Goal: Navigation & Orientation: Find specific page/section

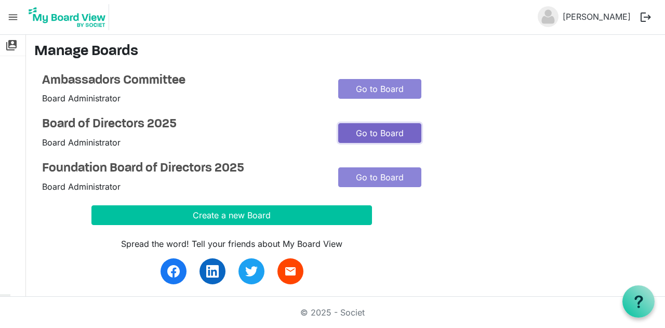
click at [375, 130] on link "Go to Board" at bounding box center [379, 133] width 83 height 20
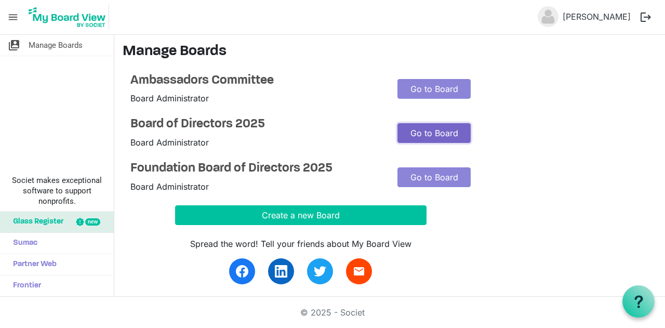
click at [422, 131] on link "Go to Board" at bounding box center [433, 133] width 73 height 20
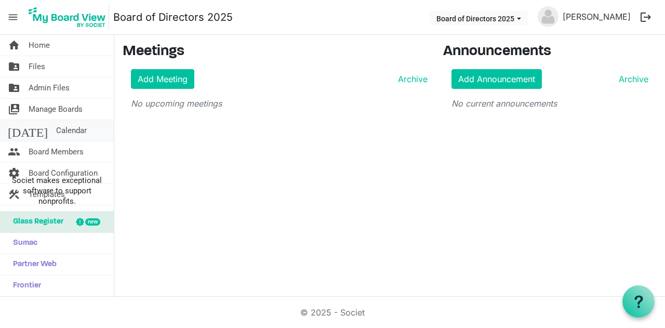
click at [56, 128] on span "Calendar" at bounding box center [71, 130] width 31 height 21
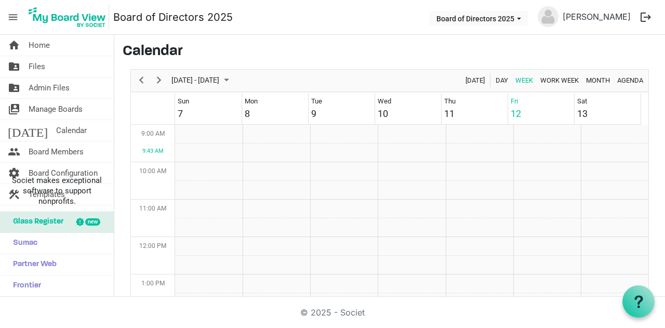
scroll to position [336, 0]
click at [143, 79] on span "Previous" at bounding box center [141, 80] width 12 height 13
click at [141, 80] on span "Previous" at bounding box center [141, 80] width 12 height 13
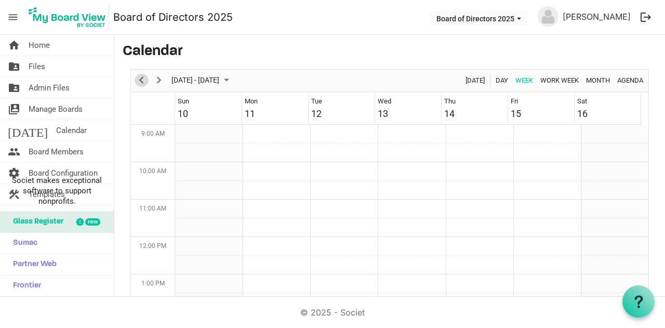
click at [141, 80] on span "Previous" at bounding box center [141, 80] width 12 height 13
click at [158, 76] on span "Next" at bounding box center [159, 80] width 12 height 13
click at [44, 63] on span "Files" at bounding box center [37, 66] width 17 height 21
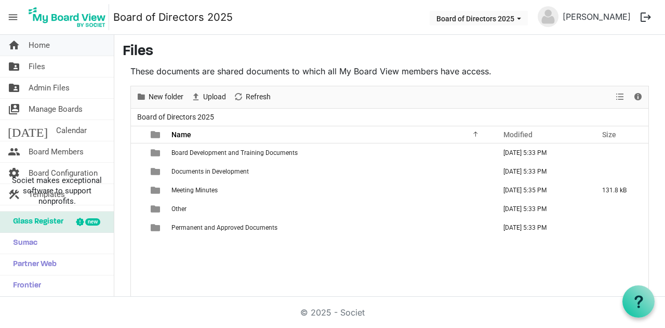
click at [41, 48] on span "Home" at bounding box center [39, 45] width 21 height 21
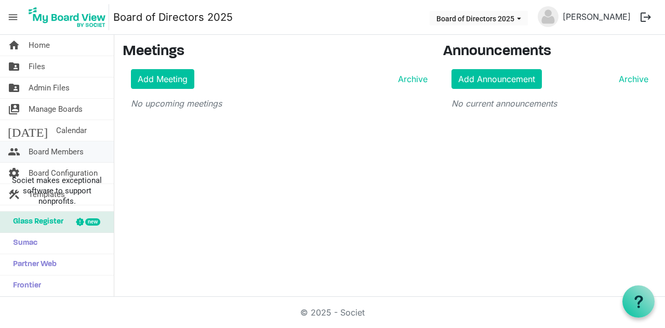
click at [65, 151] on span "Board Members" at bounding box center [56, 151] width 55 height 21
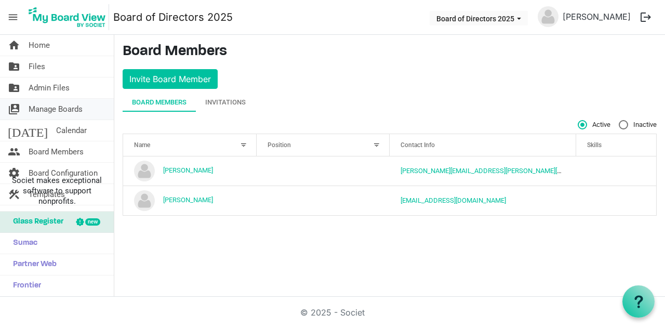
click at [63, 106] on span "Manage Boards" at bounding box center [56, 109] width 54 height 21
